Goal: Check status: Check status

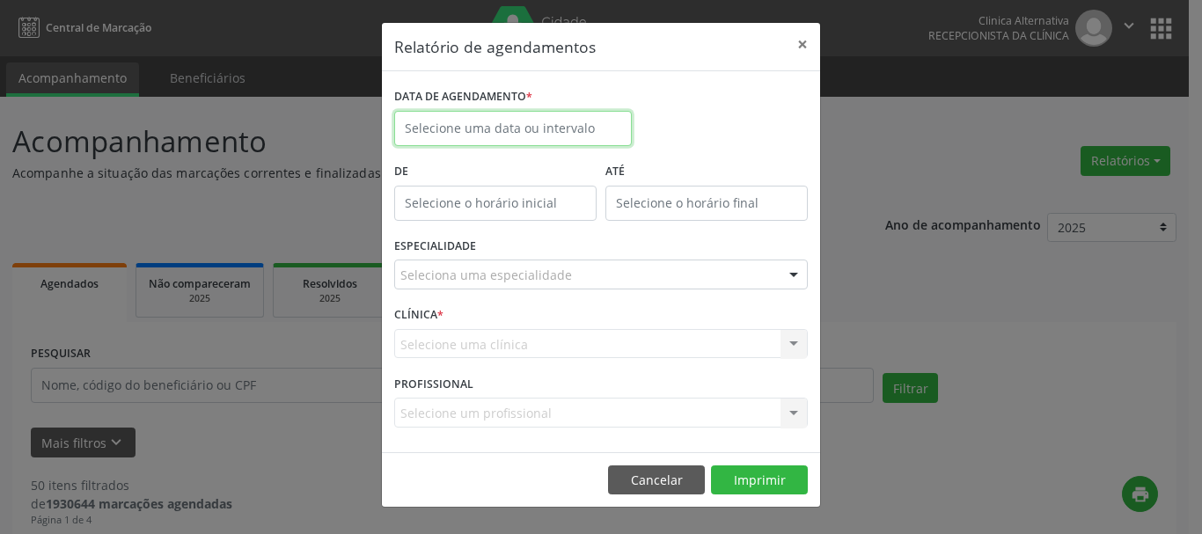
click at [541, 138] on body "Central de Marcação Clinica Alternativa Recepcionista da clínica  Configuraçõe…" at bounding box center [601, 267] width 1202 height 534
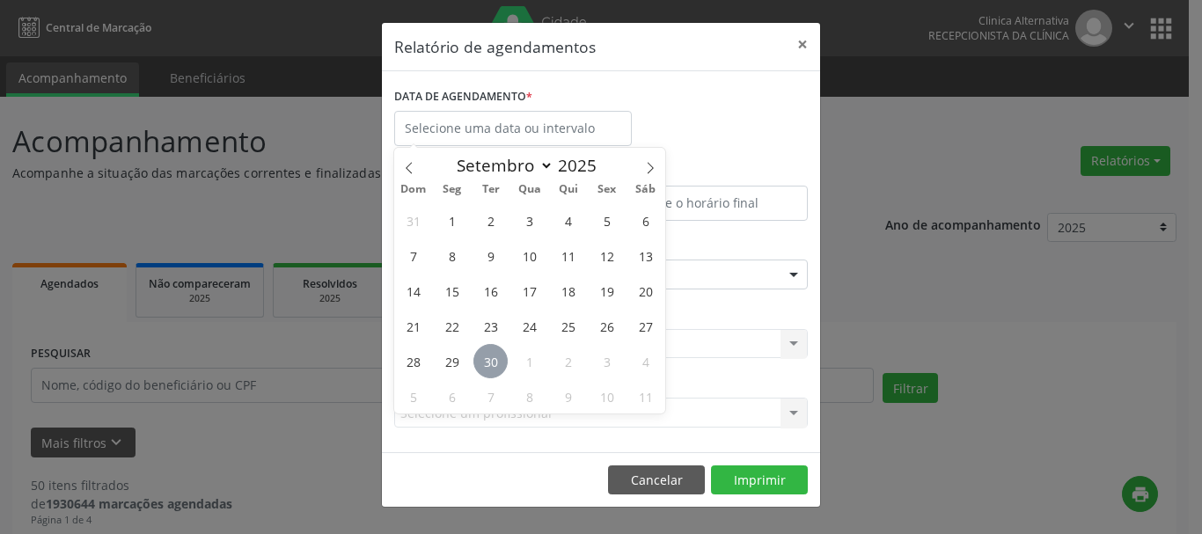
click at [483, 359] on span "30" at bounding box center [490, 361] width 34 height 34
type input "[DATE]"
click at [483, 359] on span "30" at bounding box center [490, 361] width 34 height 34
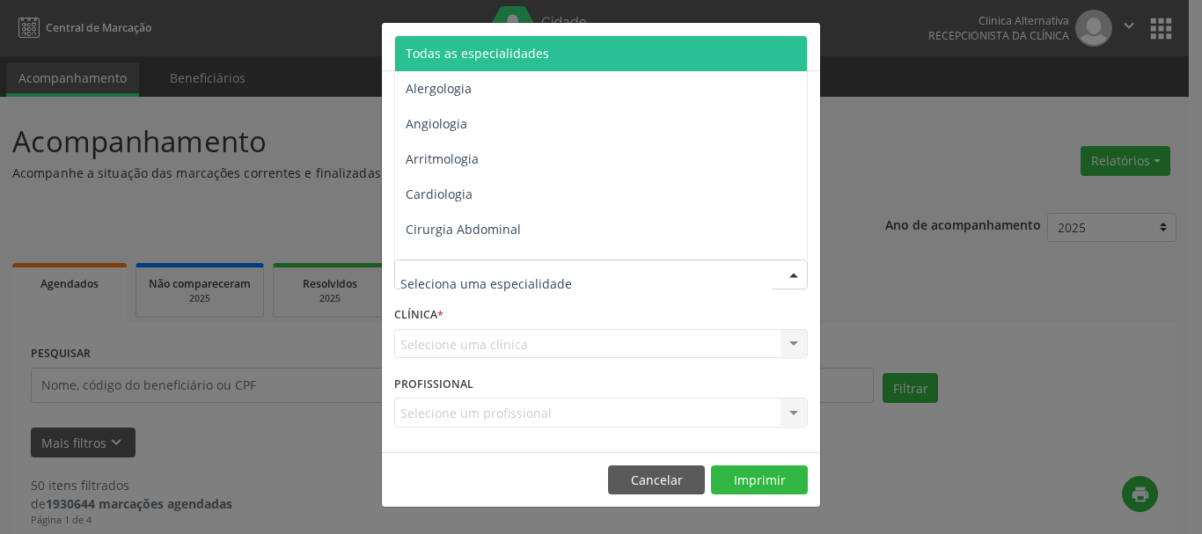
click at [477, 57] on span "Todas as especialidades" at bounding box center [477, 53] width 143 height 17
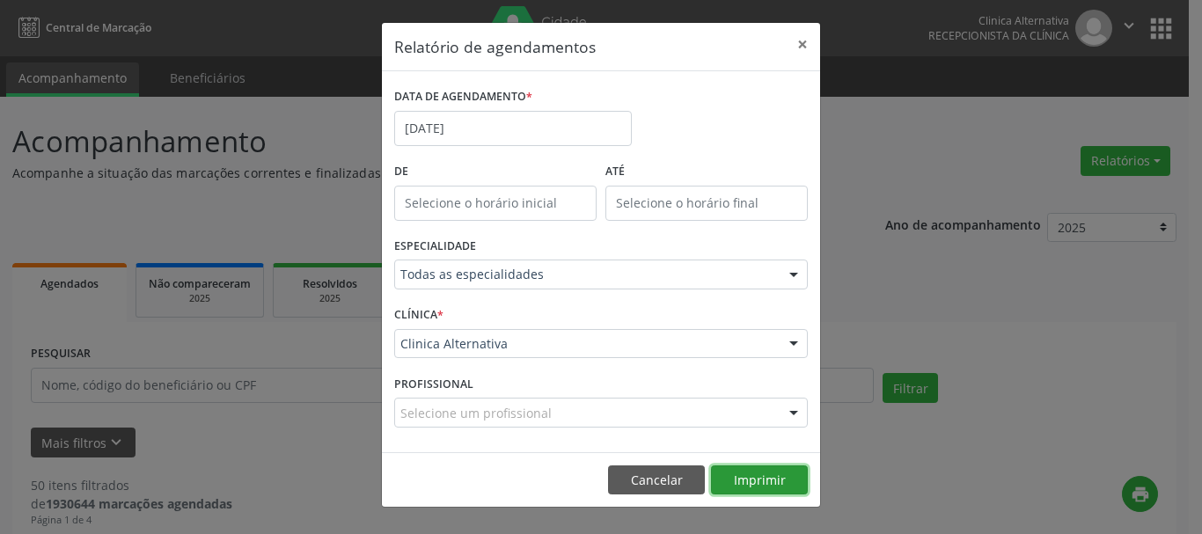
click at [740, 476] on button "Imprimir" at bounding box center [759, 480] width 97 height 30
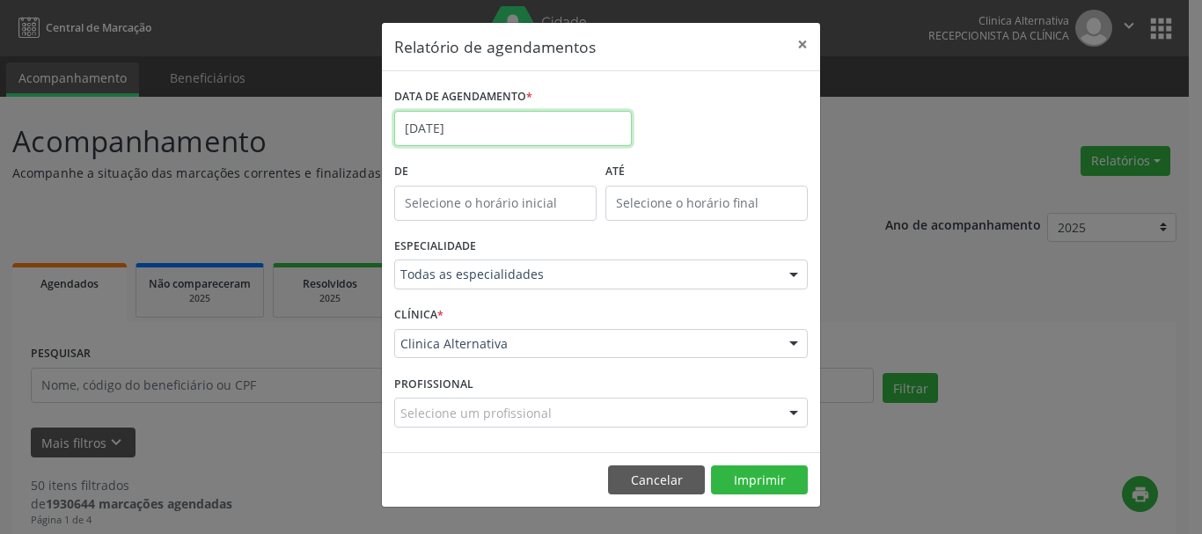
click at [464, 118] on input "[DATE]" at bounding box center [513, 128] width 238 height 35
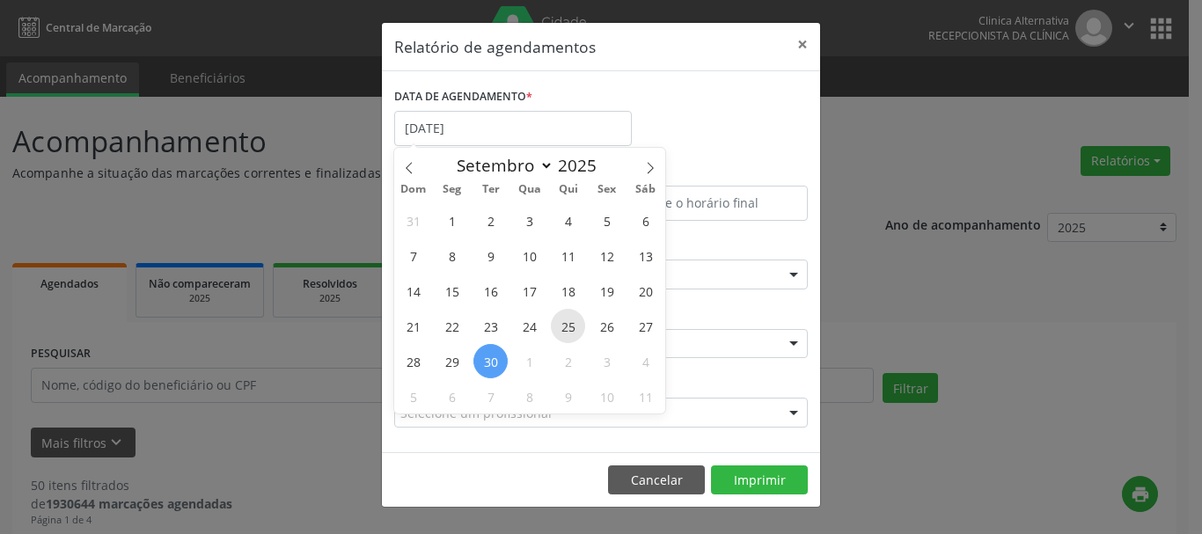
click at [564, 324] on span "25" at bounding box center [568, 326] width 34 height 34
type input "25/09/2025"
click at [564, 324] on span "25" at bounding box center [568, 326] width 34 height 34
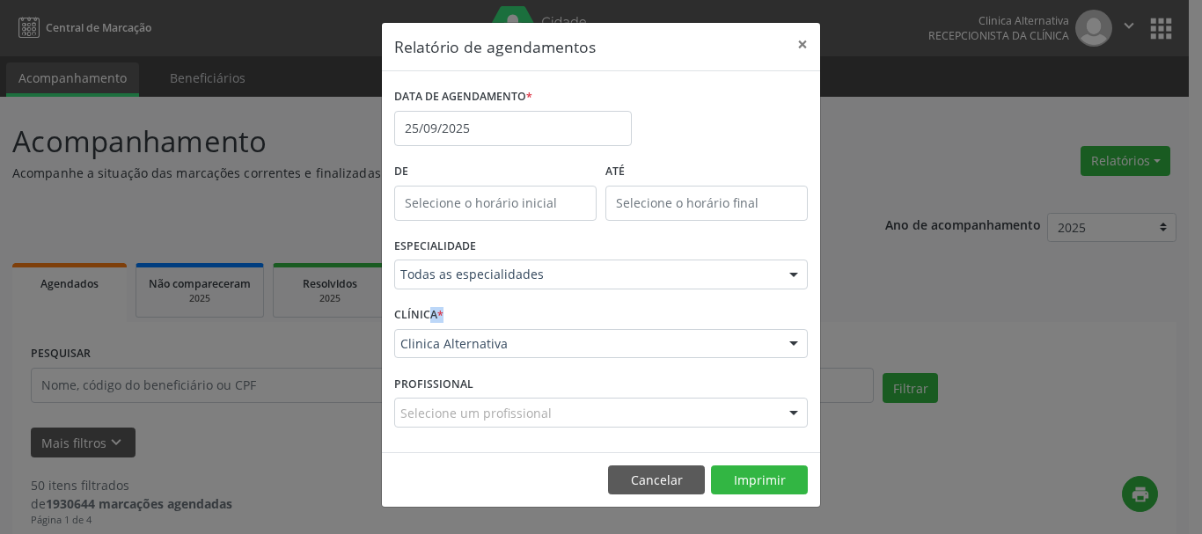
click at [564, 324] on div "CLÍNICA * Clinica Alternativa Clinica Alternativa Nenhum resultado encontrado p…" at bounding box center [601, 336] width 422 height 69
click at [762, 475] on button "Imprimir" at bounding box center [759, 480] width 97 height 30
click at [639, 484] on button "Cancelar" at bounding box center [656, 480] width 97 height 30
